Goal: Task Accomplishment & Management: Use online tool/utility

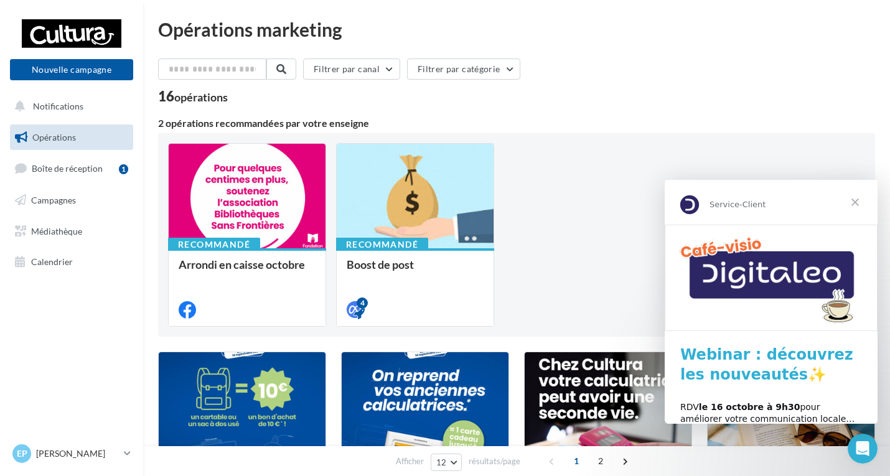
click at [857, 207] on span "Fermer" at bounding box center [854, 202] width 45 height 45
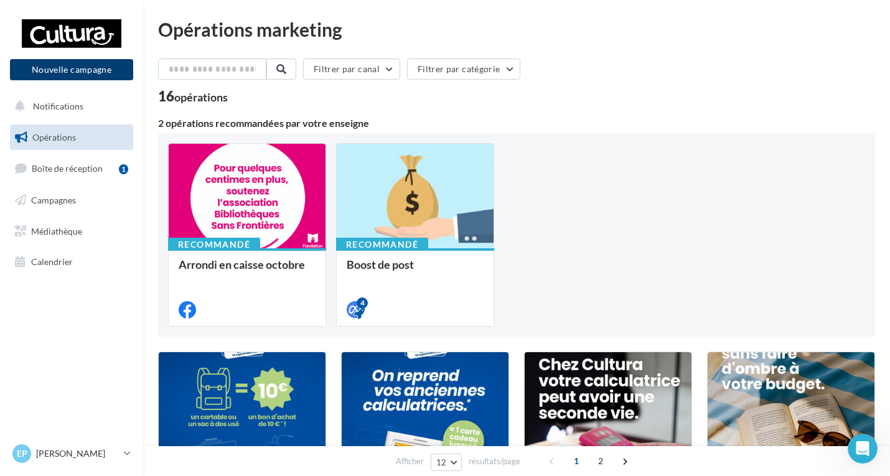
click at [89, 62] on button "Nouvelle campagne" at bounding box center [71, 69] width 123 height 21
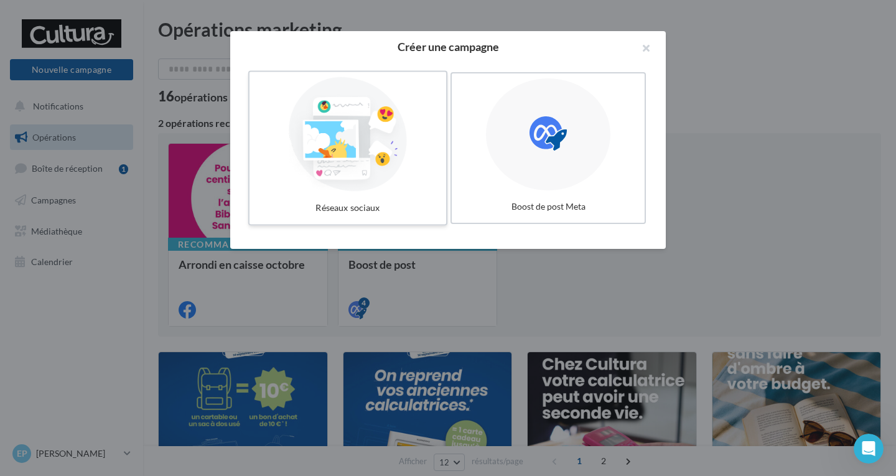
click at [338, 183] on div at bounding box center [347, 134] width 187 height 114
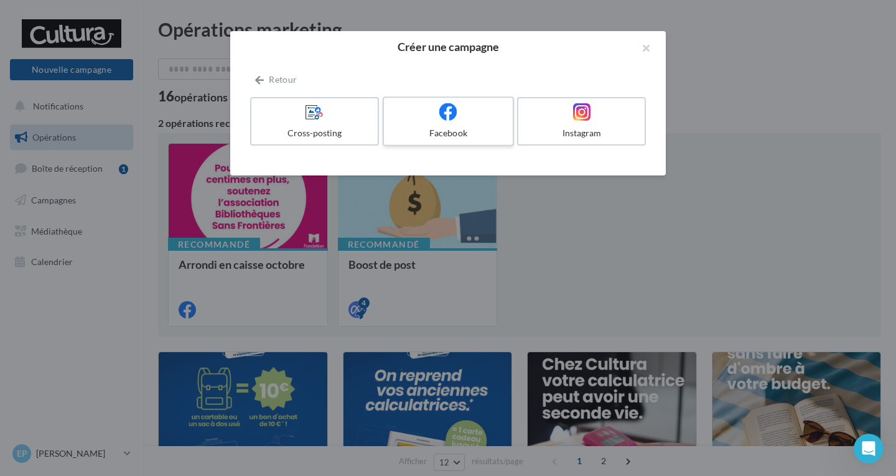
click at [448, 118] on icon at bounding box center [448, 112] width 18 height 18
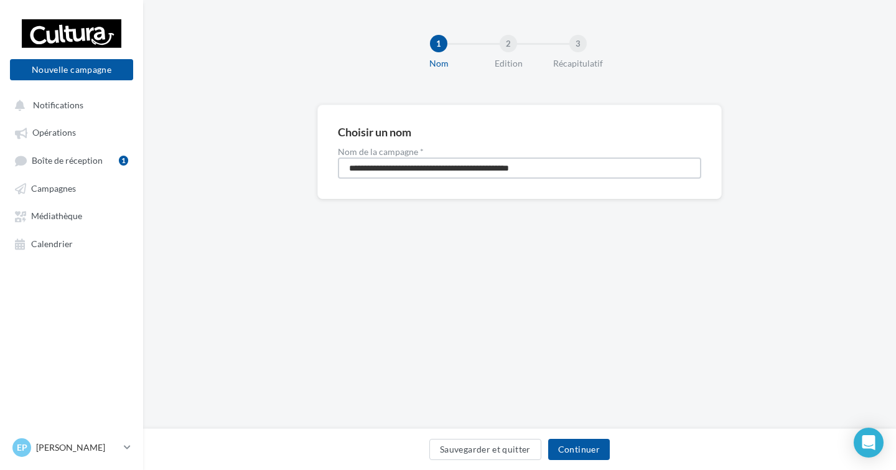
drag, startPoint x: 581, startPoint y: 166, endPoint x: 0, endPoint y: 128, distance: 582.2
click at [0, 128] on div "Nouvelle campagne Nouvelle campagne Notifications Opérations Boîte de réception…" at bounding box center [448, 235] width 896 height 470
type input "*"
type input "**********"
click at [583, 444] on button "Continuer" at bounding box center [579, 449] width 62 height 21
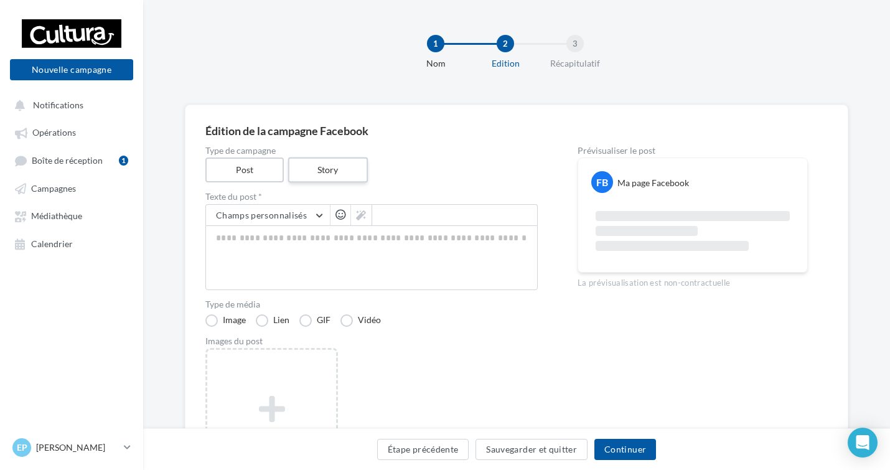
click at [346, 174] on label "Story" at bounding box center [327, 170] width 80 height 26
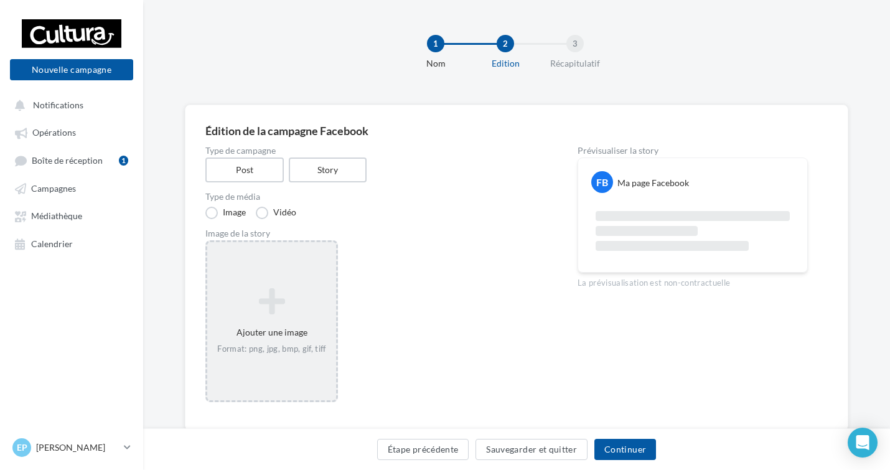
click at [253, 310] on icon at bounding box center [271, 301] width 119 height 30
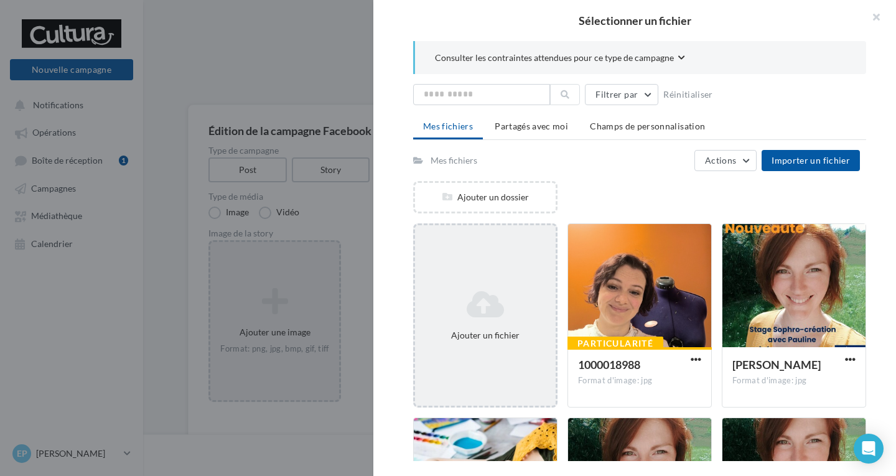
click at [488, 284] on div "Ajouter un fichier" at bounding box center [485, 315] width 141 height 62
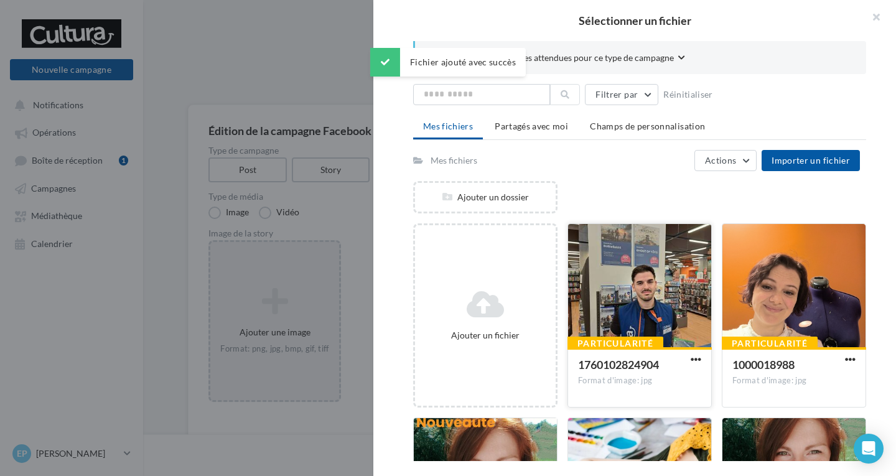
click at [614, 276] on div at bounding box center [639, 286] width 143 height 124
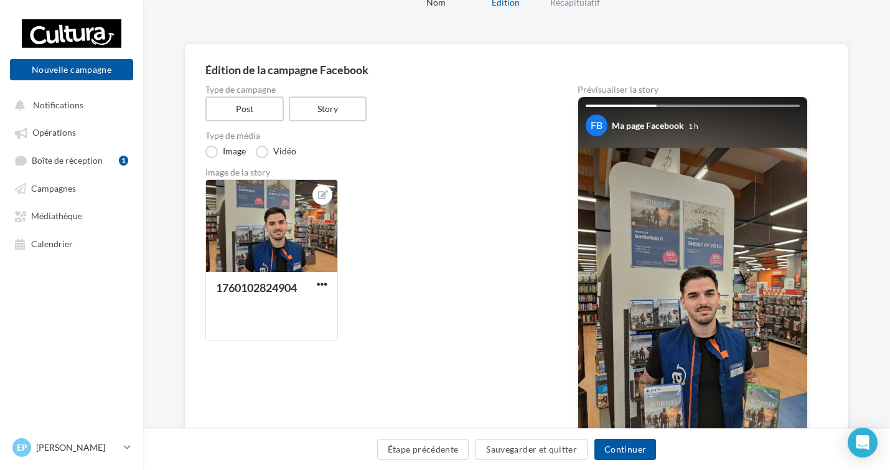
scroll to position [29, 0]
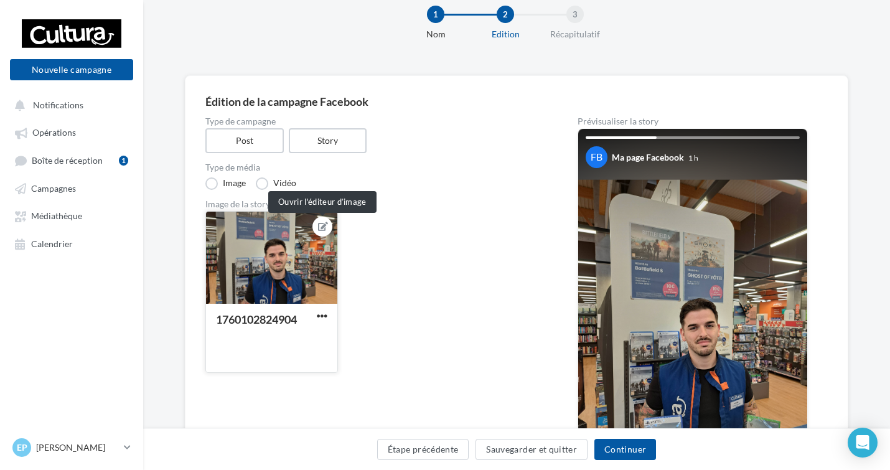
click at [323, 223] on icon at bounding box center [323, 226] width 10 height 9
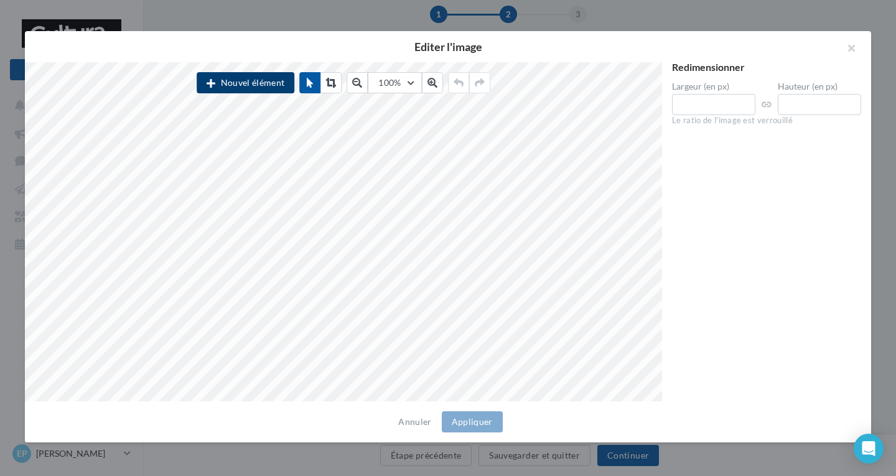
click at [249, 83] on button "Nouvel élément" at bounding box center [246, 82] width 98 height 21
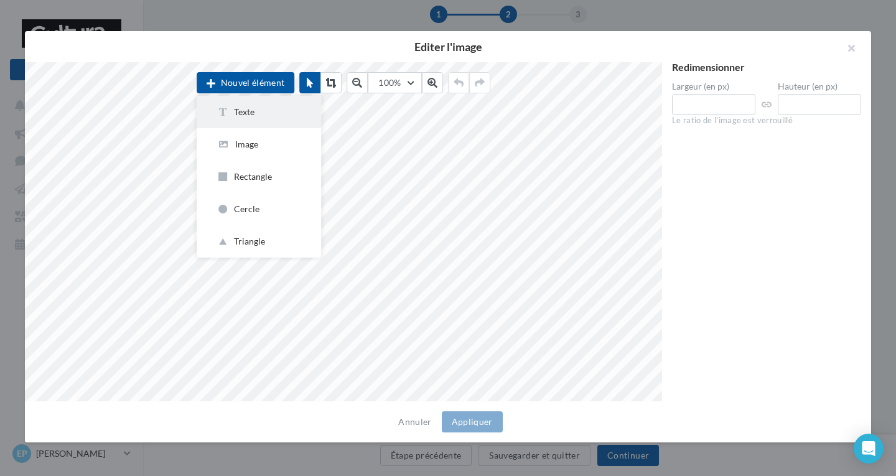
click at [259, 121] on button "Texte" at bounding box center [259, 112] width 124 height 32
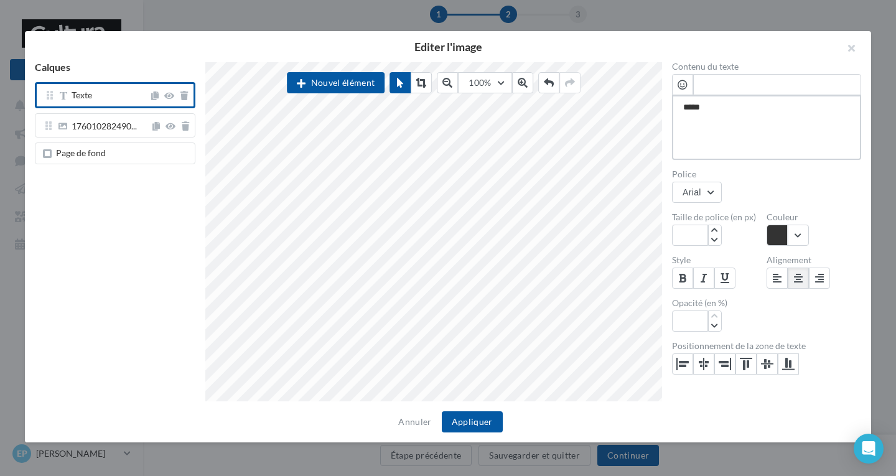
click at [639, 111] on div "Calques Texte 176010282490... Page de fond Nouvel élément 100% 50 60 70 80 90 1…" at bounding box center [443, 231] width 836 height 339
paste textarea "**********"
type textarea "**********"
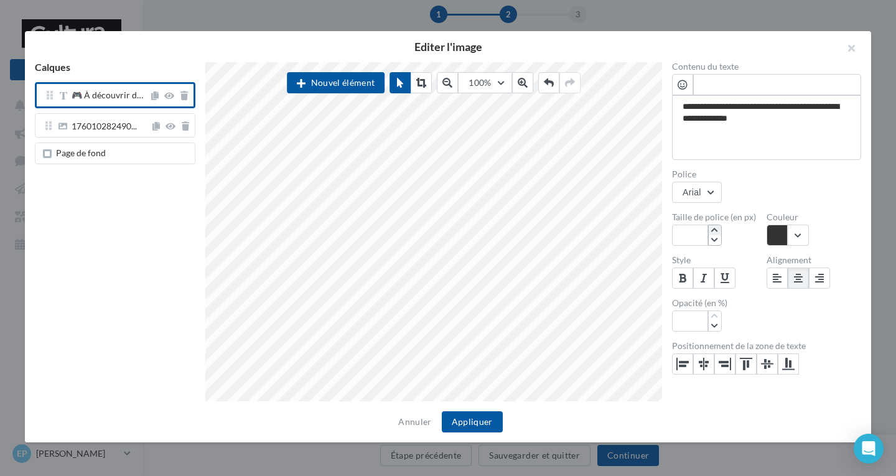
click at [712, 229] on icon "button" at bounding box center [714, 229] width 7 height 7
click at [713, 241] on icon "button" at bounding box center [714, 239] width 7 height 7
click at [798, 238] on button "button" at bounding box center [787, 235] width 42 height 21
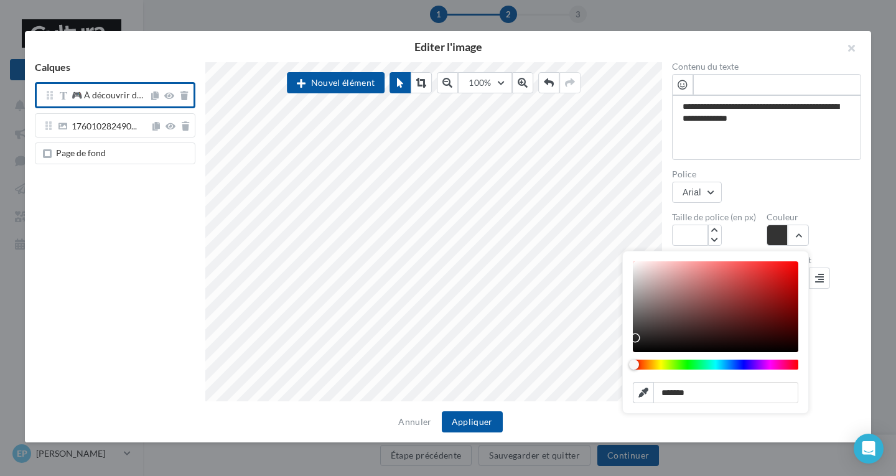
click at [634, 266] on div "Chrome color picker" at bounding box center [715, 306] width 165 height 91
type input "*******"
drag, startPoint x: 637, startPoint y: 266, endPoint x: 649, endPoint y: 258, distance: 14.0
click at [639, 262] on div "Chrome color picker" at bounding box center [642, 265] width 7 height 7
click at [717, 230] on icon "button" at bounding box center [714, 229] width 7 height 7
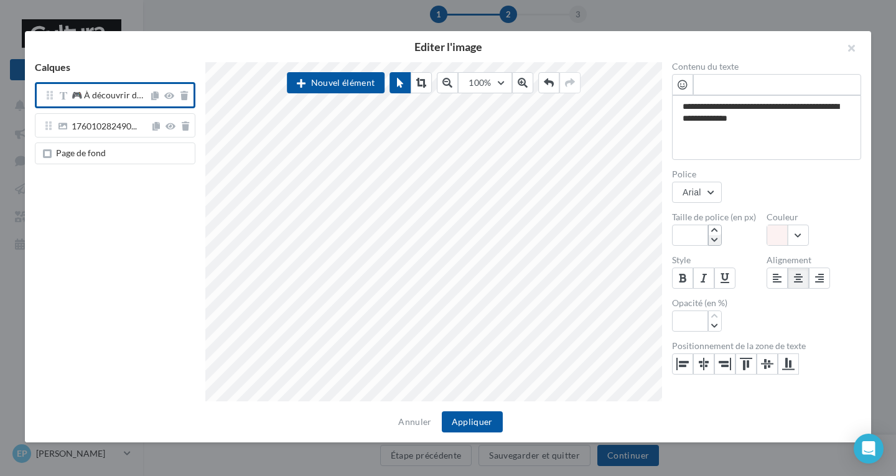
click at [715, 238] on icon "button" at bounding box center [714, 239] width 7 height 7
click at [713, 227] on icon "button" at bounding box center [714, 229] width 7 height 7
click at [516, 84] on button at bounding box center [522, 82] width 21 height 21
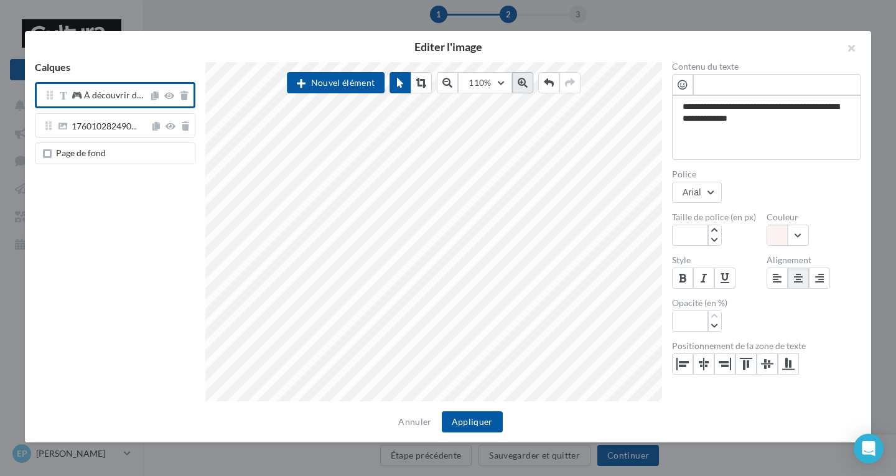
click at [519, 83] on icon at bounding box center [523, 83] width 10 height 10
click at [520, 83] on icon at bounding box center [523, 83] width 10 height 10
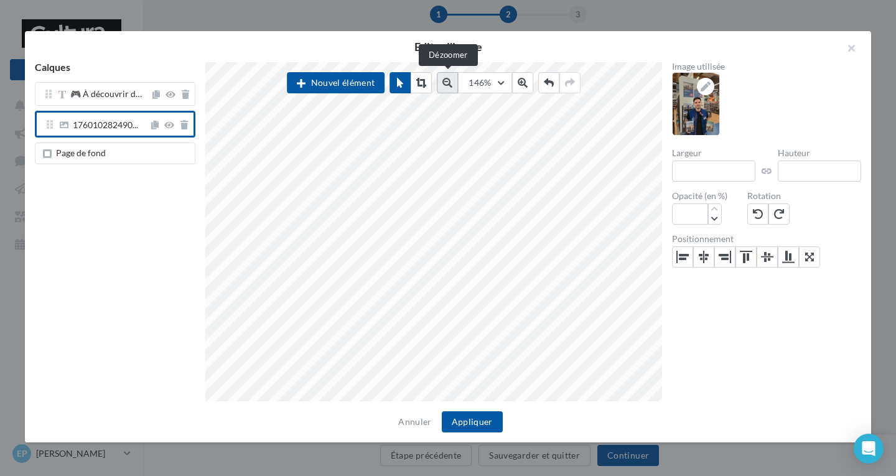
click at [452, 85] on icon at bounding box center [447, 83] width 10 height 10
click at [523, 78] on icon at bounding box center [523, 83] width 10 height 10
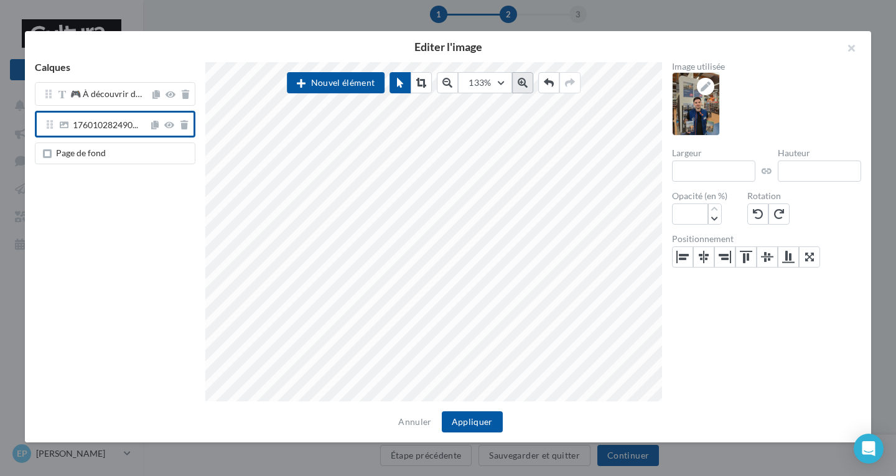
click at [523, 78] on icon at bounding box center [523, 83] width 10 height 10
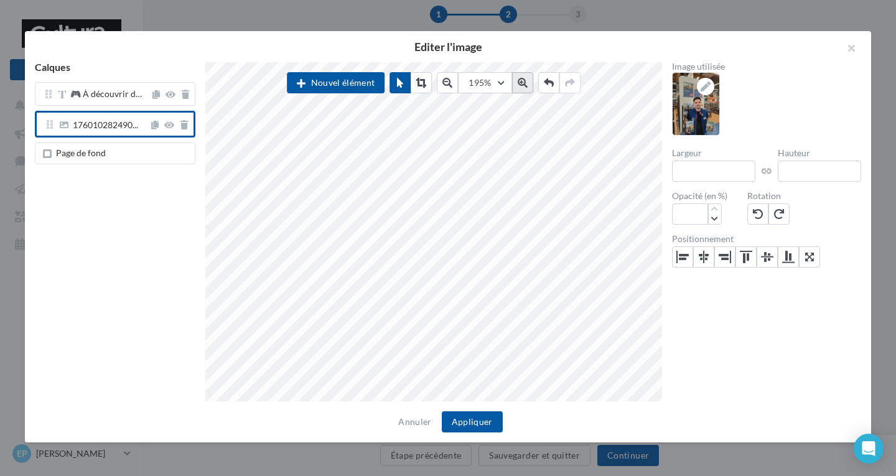
click at [523, 78] on icon at bounding box center [523, 83] width 10 height 10
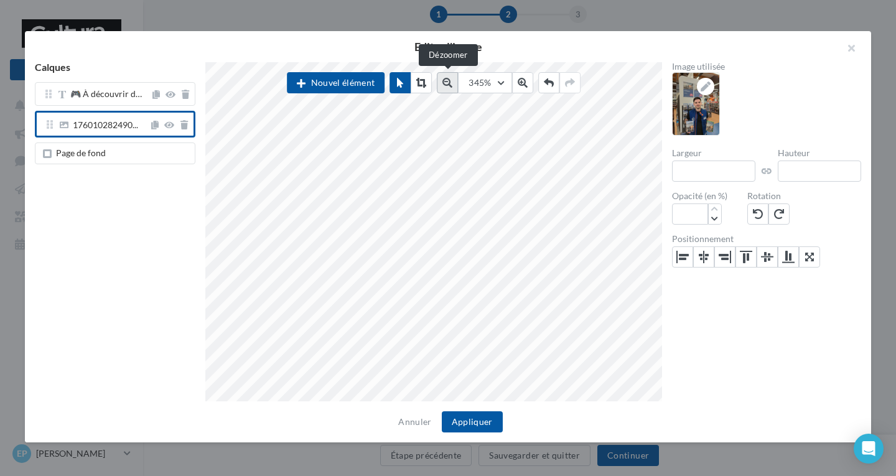
click at [447, 85] on icon at bounding box center [447, 83] width 10 height 10
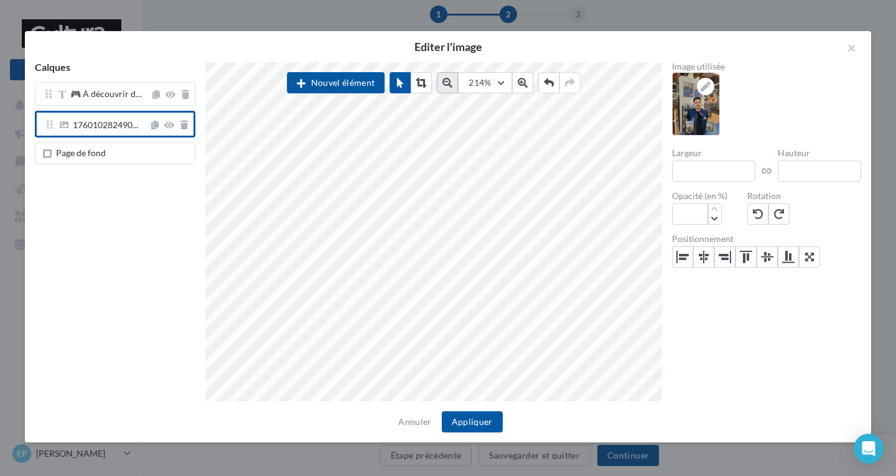
click at [447, 85] on icon at bounding box center [447, 83] width 10 height 10
click at [471, 424] on button "Appliquer" at bounding box center [472, 421] width 61 height 21
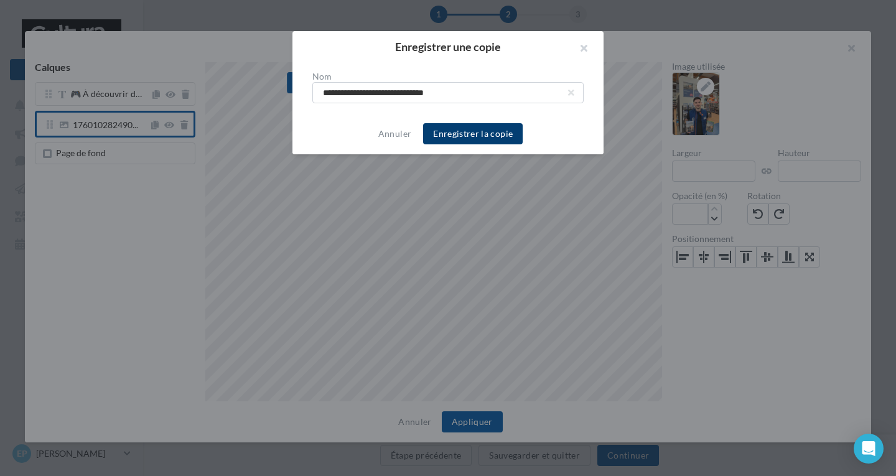
click at [480, 134] on button "Enregistrer la copie" at bounding box center [473, 133] width 100 height 21
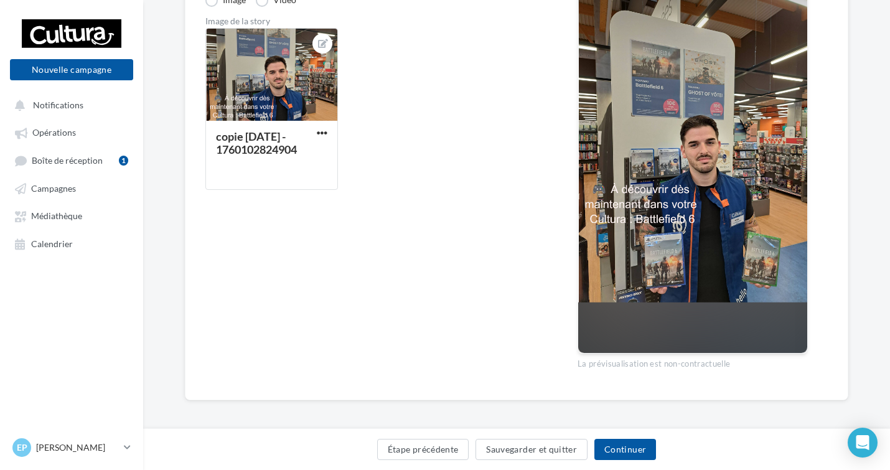
scroll to position [216, 0]
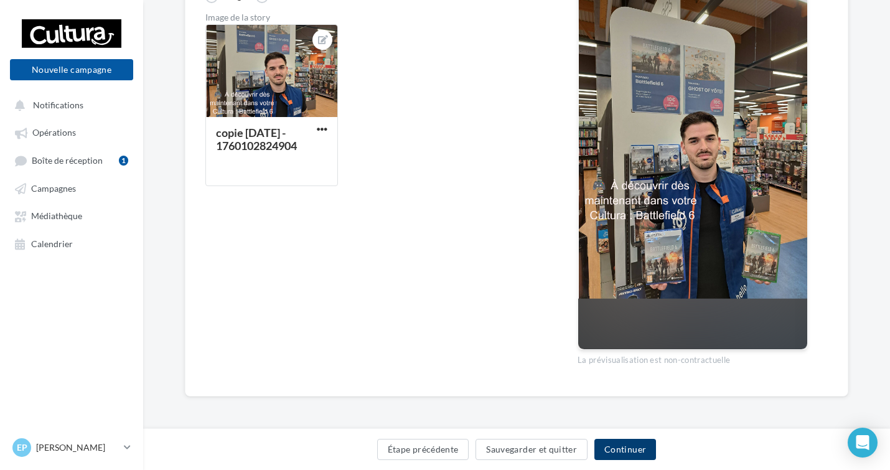
click at [638, 448] on button "Continuer" at bounding box center [625, 449] width 62 height 21
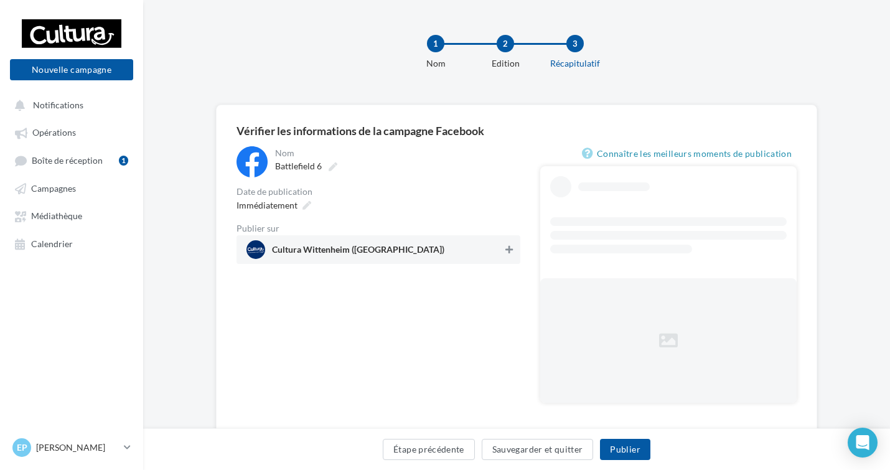
click at [504, 249] on button at bounding box center [509, 249] width 12 height 15
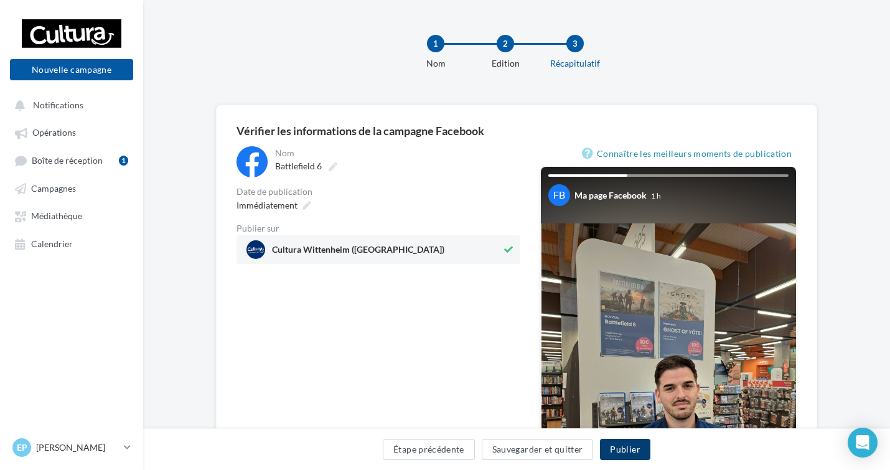
click at [624, 449] on button "Publier" at bounding box center [625, 449] width 50 height 21
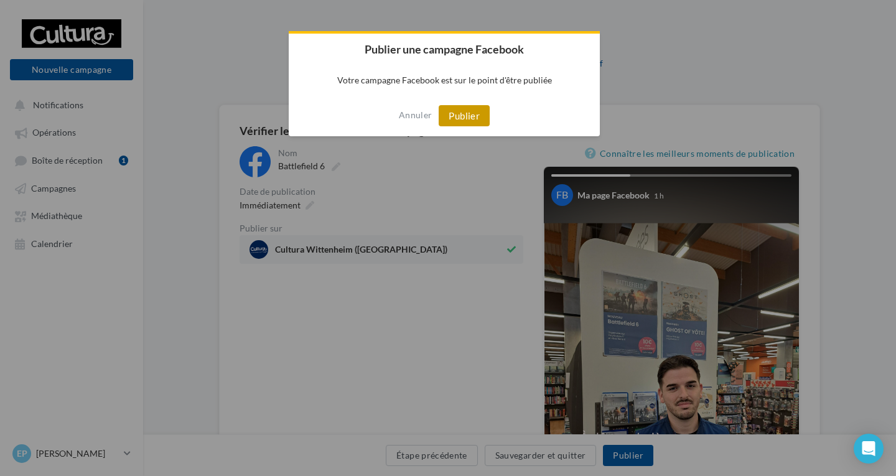
click at [454, 113] on button "Publier" at bounding box center [464, 115] width 51 height 21
